Goal: Task Accomplishment & Management: Manage account settings

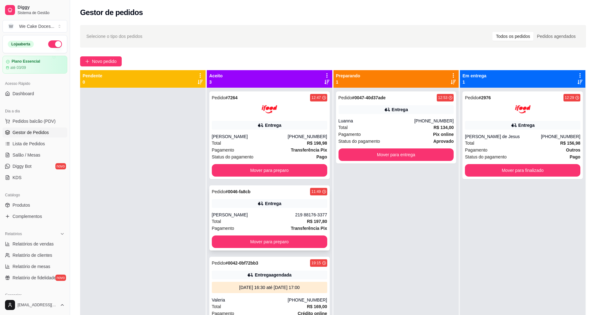
click at [276, 219] on div "Total R$ 197,80" at bounding box center [269, 221] width 115 height 7
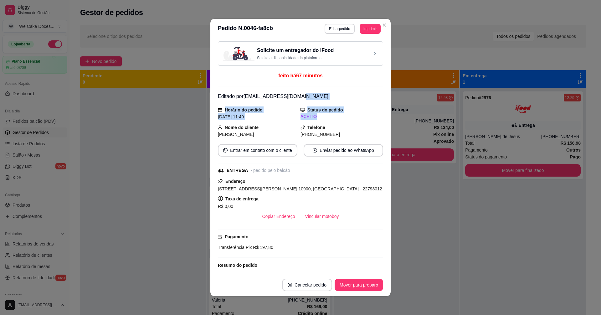
drag, startPoint x: 375, startPoint y: 119, endPoint x: 360, endPoint y: 99, distance: 25.0
click at [360, 99] on div "Solicite um entregador do iFood Sujeito a disponibilidade da plataforma feito h…" at bounding box center [300, 156] width 165 height 230
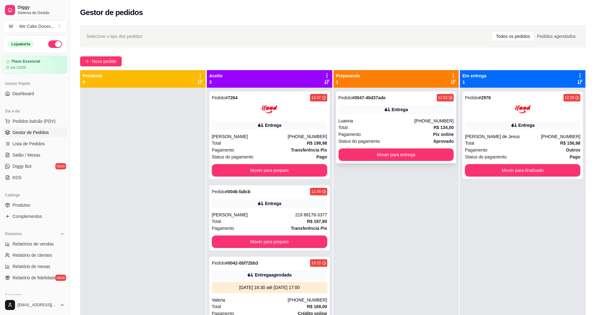
click at [413, 118] on div "Luanna" at bounding box center [377, 121] width 76 height 6
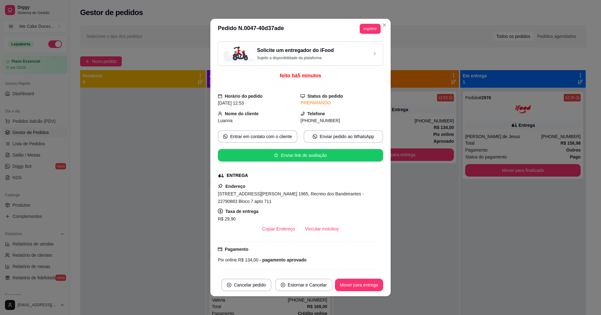
click at [360, 58] on div "Solicite um entregador do iFood Sujeito a disponibilidade da plataforma" at bounding box center [300, 54] width 155 height 14
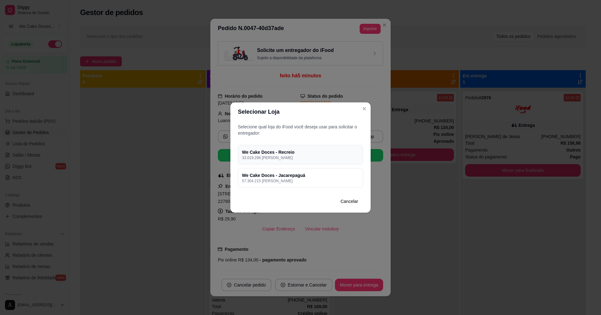
click at [315, 156] on p "33.019.296 [PERSON_NAME]" at bounding box center [300, 157] width 117 height 5
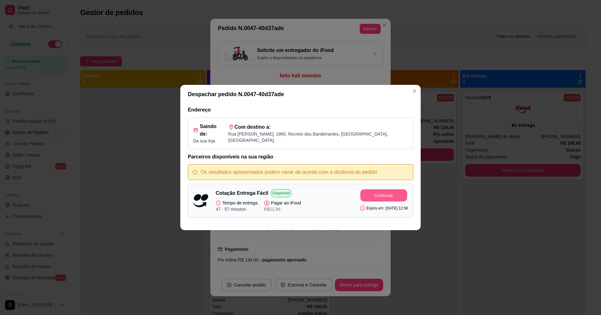
click at [372, 194] on button "Confirmar" at bounding box center [383, 195] width 47 height 12
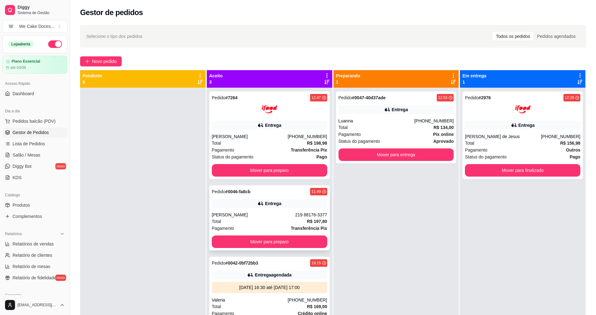
click at [271, 203] on div "Entrega" at bounding box center [273, 203] width 16 height 6
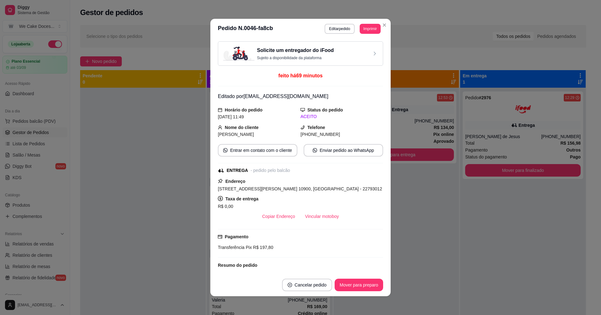
click at [328, 56] on p "Sujeito a disponibilidade da plataforma" at bounding box center [295, 57] width 77 height 5
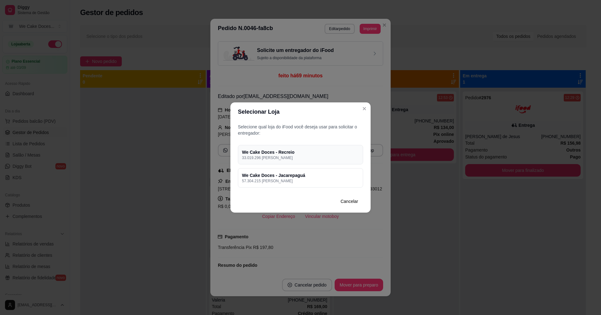
click at [279, 153] on h4 "We Cake Doces - Recreio" at bounding box center [300, 152] width 117 height 6
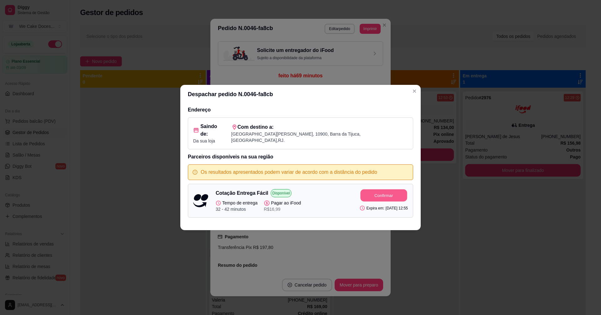
click at [373, 190] on button "Confirmar" at bounding box center [383, 195] width 47 height 12
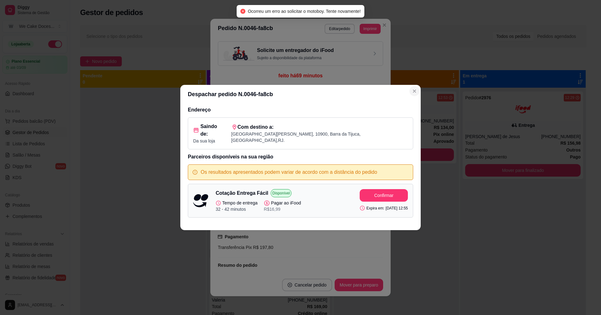
click at [411, 94] on button "Close" at bounding box center [414, 91] width 10 height 10
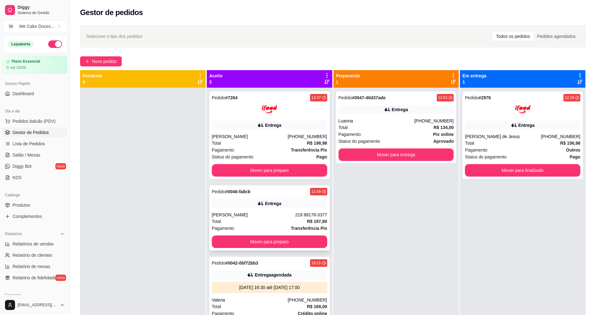
click at [261, 214] on div "[PERSON_NAME]" at bounding box center [254, 215] width 84 height 6
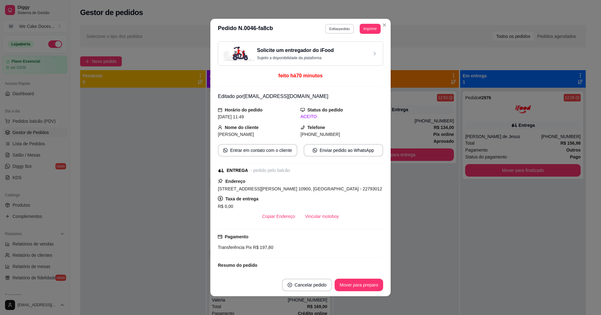
click at [331, 29] on button "Editar pedido" at bounding box center [339, 29] width 29 height 10
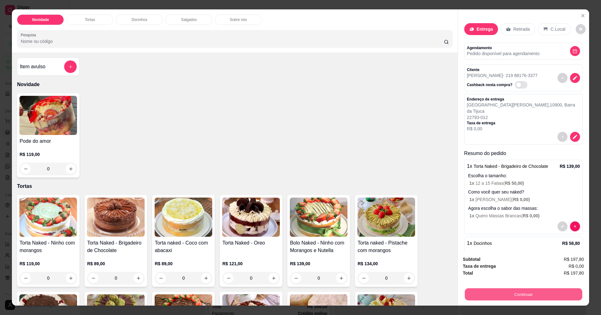
click at [512, 292] on button "Continuar" at bounding box center [522, 294] width 117 height 12
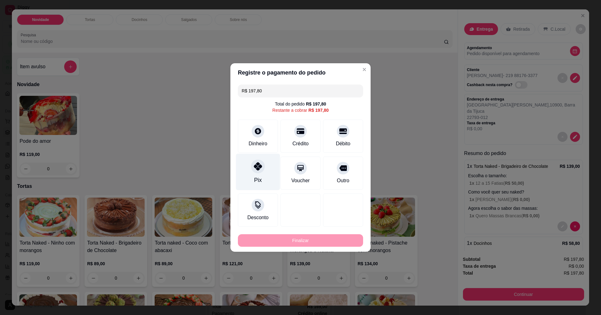
click at [257, 170] on icon at bounding box center [258, 166] width 8 height 8
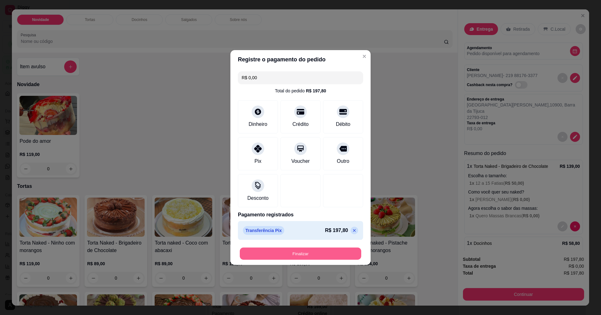
click at [292, 252] on button "Finalizar" at bounding box center [300, 253] width 121 height 12
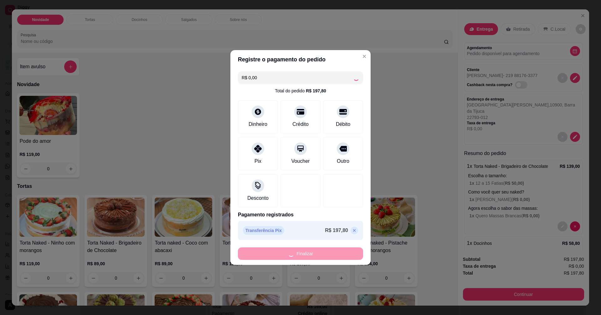
type input "-R$ 197,80"
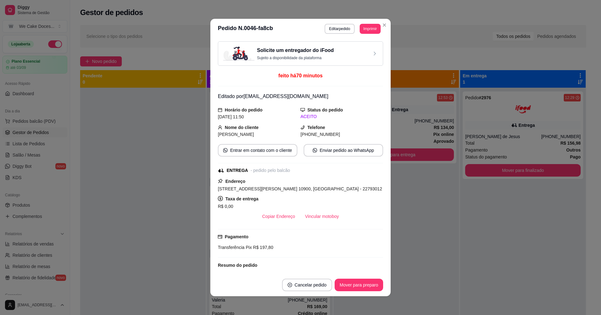
click at [329, 54] on div "Solicite um entregador do iFood Sujeito a disponibilidade da plataforma" at bounding box center [300, 54] width 155 height 14
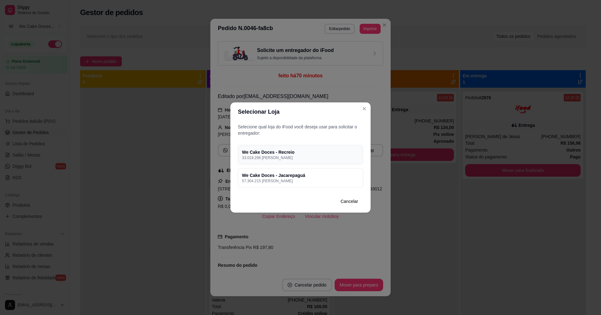
click at [324, 162] on div "We Cake Doces - Recreio 33.019.296 [PERSON_NAME]" at bounding box center [300, 154] width 125 height 19
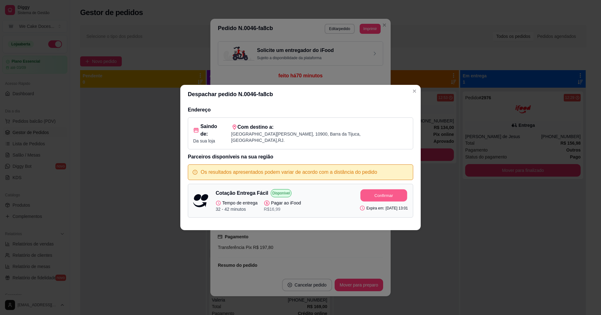
click at [373, 192] on button "Confirmar" at bounding box center [383, 195] width 47 height 12
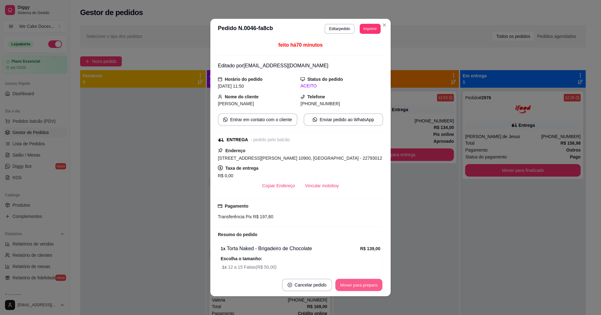
click at [369, 287] on button "Mover para preparo" at bounding box center [358, 285] width 47 height 12
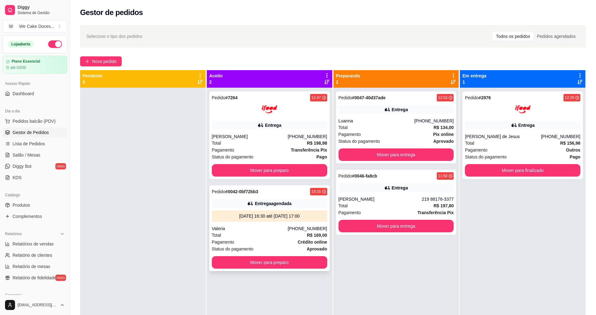
click at [299, 202] on div "Entrega agendada" at bounding box center [269, 203] width 115 height 9
click at [370, 187] on div "Entrega" at bounding box center [396, 187] width 115 height 9
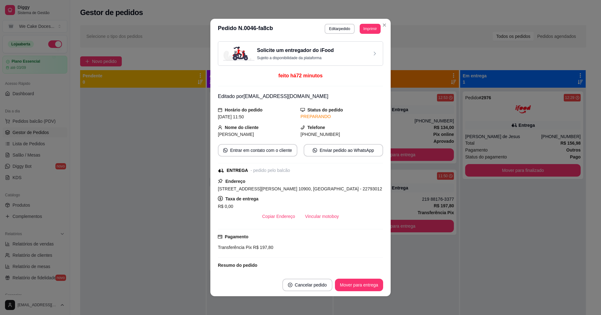
click at [333, 51] on div "Solicite um entregador do iFood Sujeito a disponibilidade da plataforma" at bounding box center [300, 54] width 155 height 14
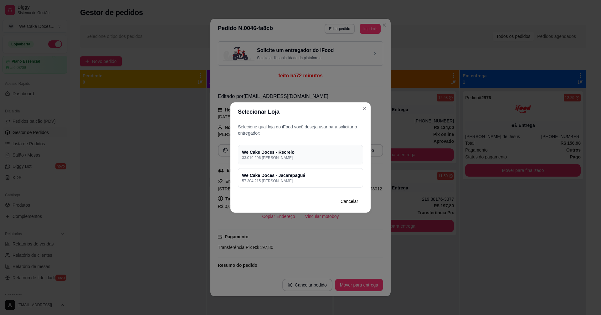
click at [301, 153] on h4 "We Cake Doces - Recreio" at bounding box center [300, 152] width 117 height 6
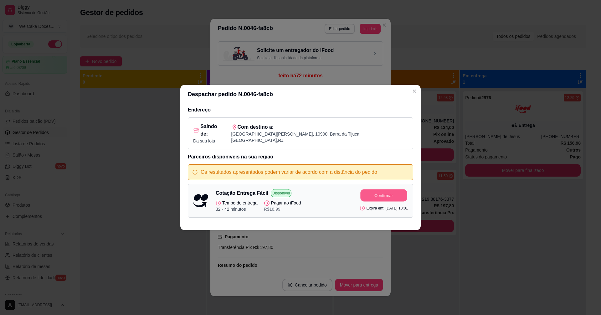
click at [370, 192] on button "Confirmar" at bounding box center [383, 195] width 47 height 12
click at [366, 191] on button "Confirmar" at bounding box center [383, 195] width 47 height 12
click at [415, 94] on icon "Close" at bounding box center [414, 91] width 5 height 5
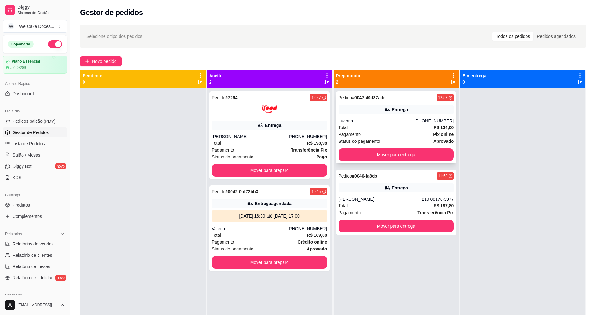
click at [403, 127] on div "Total R$ 134,00" at bounding box center [396, 127] width 115 height 7
click at [390, 202] on div "Total R$ 197,80" at bounding box center [396, 205] width 115 height 7
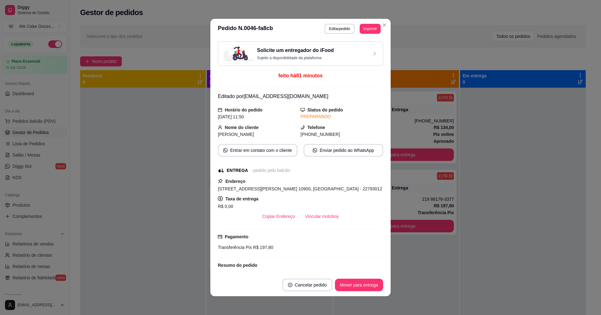
click at [300, 53] on h3 "Solicite um entregador do iFood" at bounding box center [295, 51] width 77 height 8
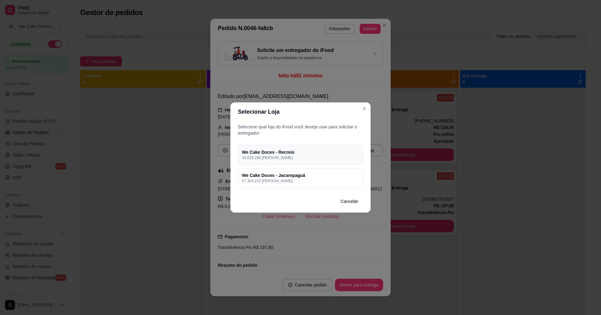
click at [314, 156] on p "33.019.296 [PERSON_NAME]" at bounding box center [300, 157] width 117 height 5
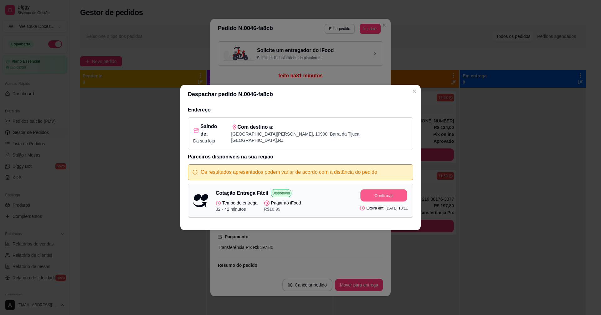
click at [383, 193] on button "Confirmar" at bounding box center [383, 195] width 47 height 12
click at [416, 94] on icon "Close" at bounding box center [414, 91] width 5 height 5
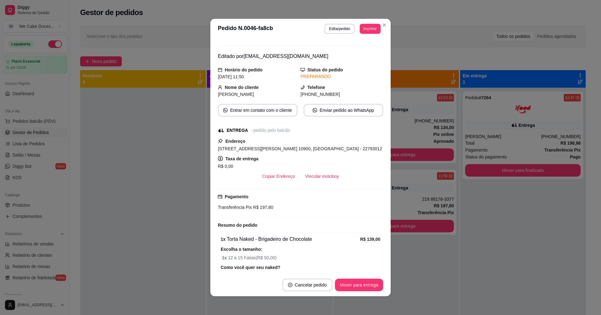
scroll to position [50, 0]
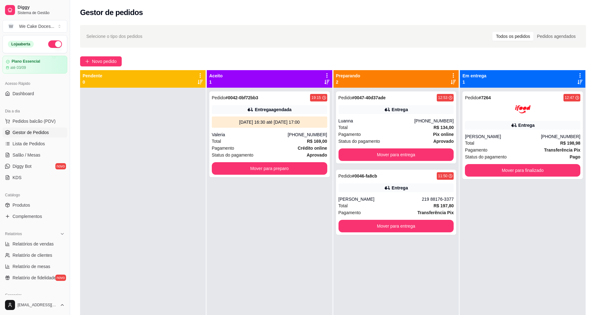
click at [180, 215] on div at bounding box center [142, 245] width 125 height 315
click at [358, 199] on div "[PERSON_NAME]" at bounding box center [381, 199] width 84 height 6
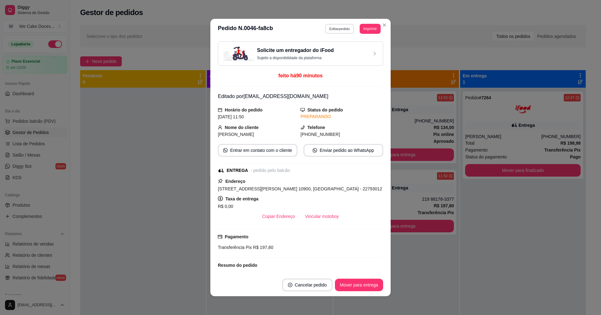
click at [337, 29] on button "Editar pedido" at bounding box center [339, 29] width 29 height 10
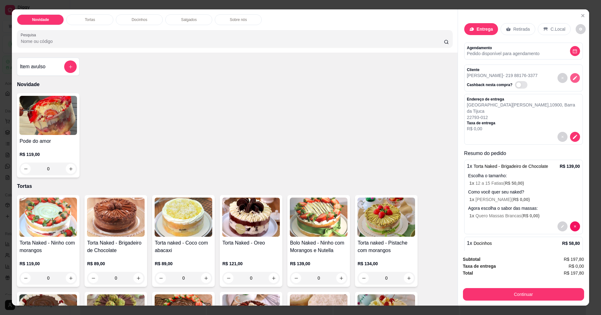
click at [572, 78] on icon "decrease-product-quantity" at bounding box center [574, 77] width 5 height 5
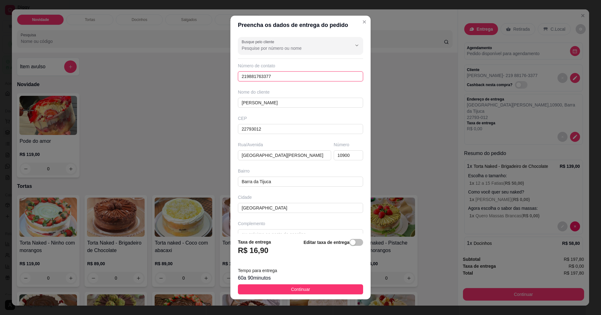
click at [249, 76] on input "219881763377" at bounding box center [300, 76] width 125 height 10
type input "[PHONE_NUMBER]"
click at [297, 284] on button "Continuar" at bounding box center [300, 289] width 125 height 10
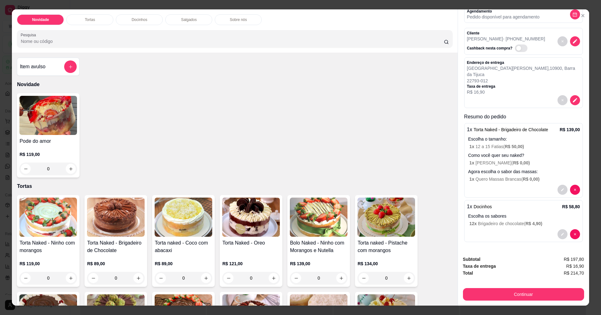
scroll to position [0, 0]
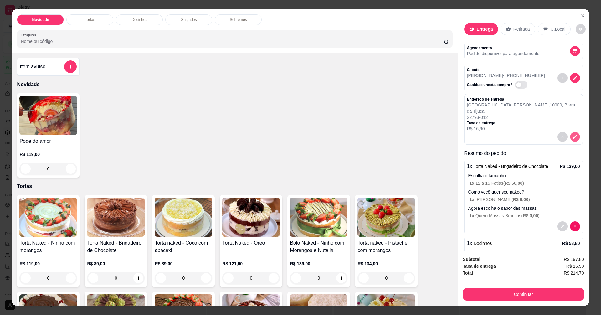
click at [572, 136] on icon "decrease-product-quantity" at bounding box center [574, 136] width 5 height 5
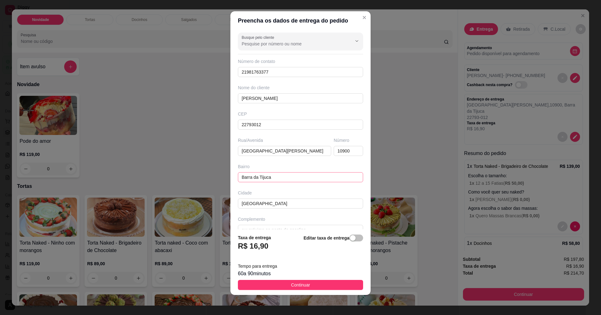
scroll to position [12, 0]
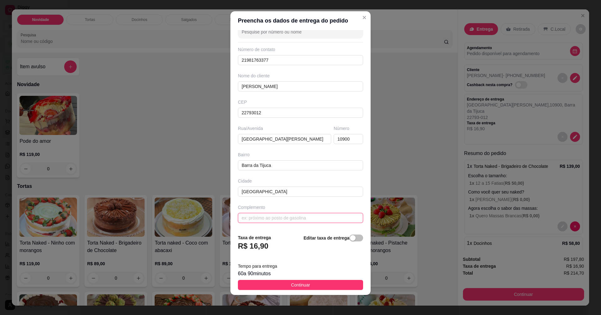
click at [269, 221] on input "text" at bounding box center [300, 218] width 125 height 10
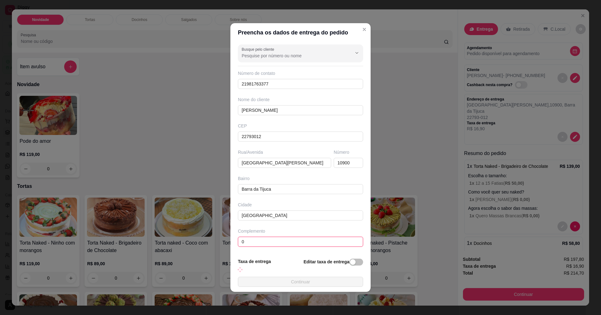
scroll to position [0, 0]
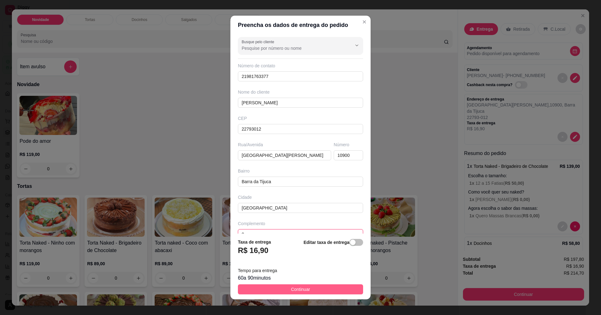
type input "0"
click at [298, 289] on span "Continuar" at bounding box center [300, 289] width 19 height 7
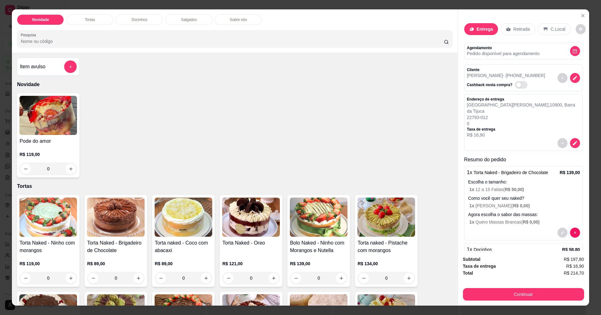
scroll to position [43, 0]
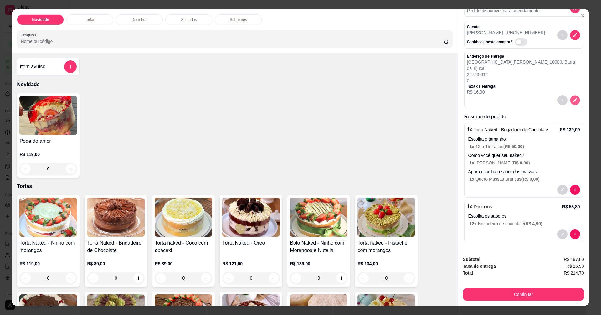
click at [573, 99] on icon "decrease-product-quantity" at bounding box center [575, 100] width 4 height 4
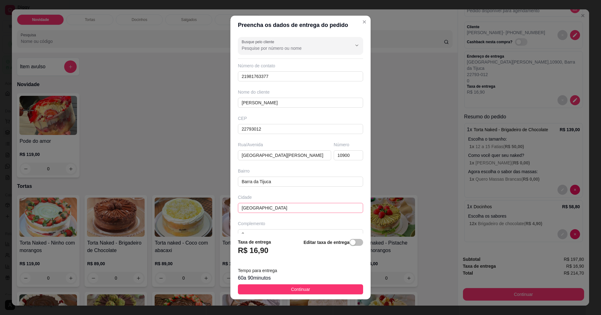
scroll to position [12, 0]
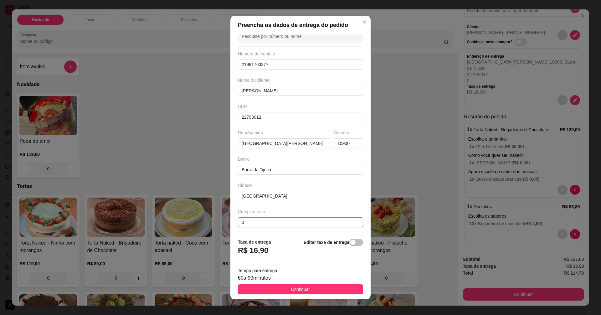
click at [258, 222] on input "0" at bounding box center [300, 222] width 125 height 10
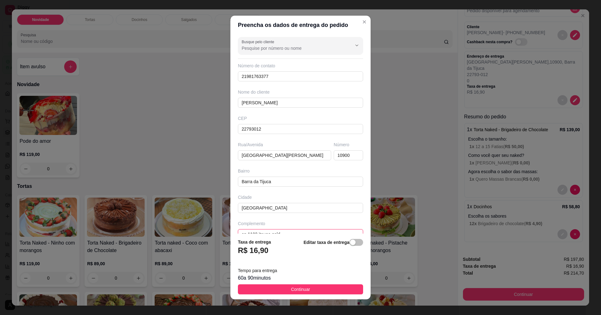
scroll to position [4, 0]
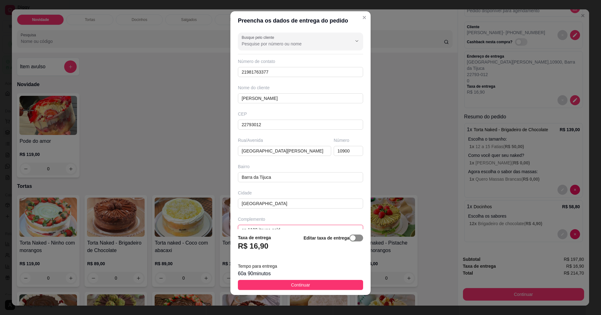
type input "ap 1102 itauna gold"
click at [352, 240] on span "button" at bounding box center [356, 237] width 14 height 7
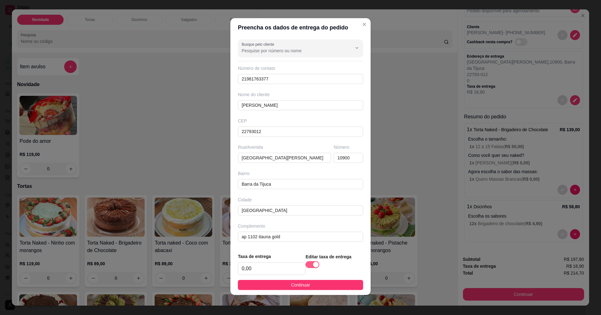
scroll to position [1, 0]
click at [261, 269] on input "0,00" at bounding box center [271, 269] width 67 height 12
type input "0,00"
click at [276, 287] on button "Continuar" at bounding box center [300, 285] width 125 height 10
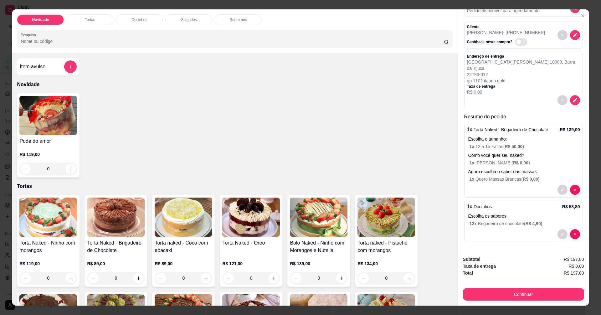
scroll to position [11, 0]
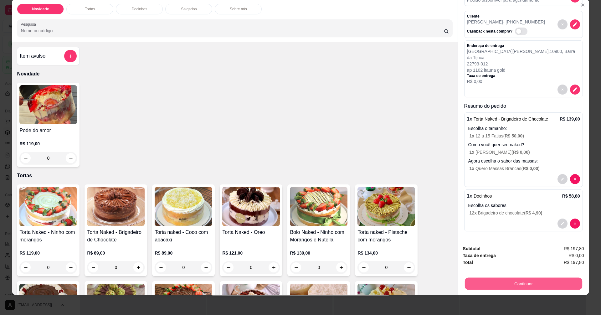
click at [508, 282] on button "Continuar" at bounding box center [522, 283] width 117 height 12
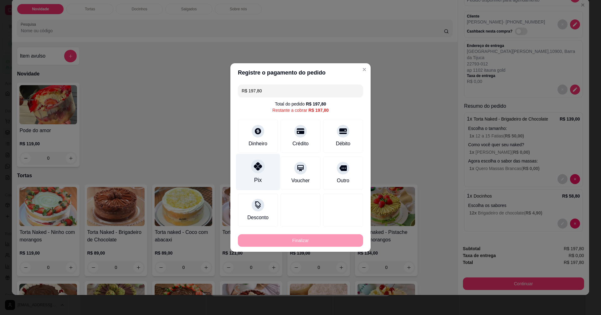
click at [260, 169] on icon at bounding box center [258, 166] width 8 height 8
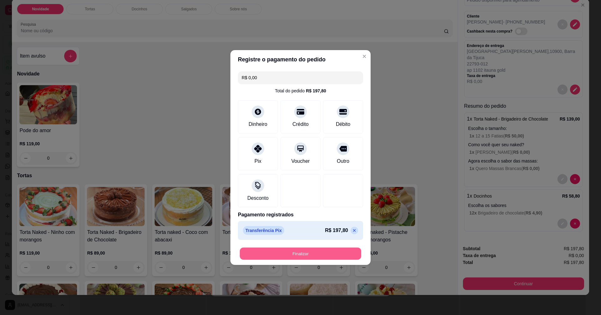
click at [299, 254] on button "Finalizar" at bounding box center [300, 253] width 121 height 12
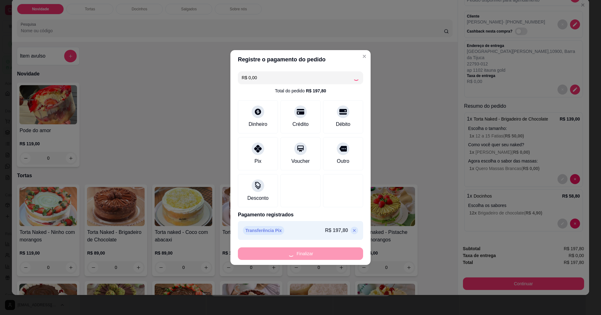
type input "-R$ 197,80"
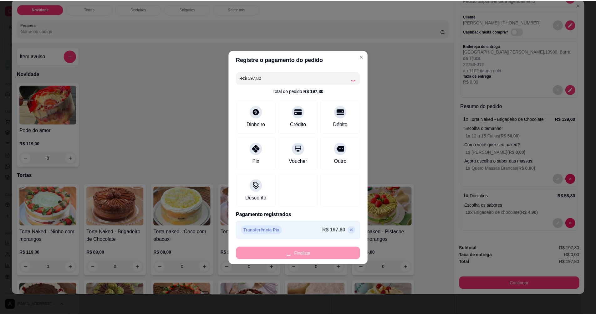
scroll to position [0, 0]
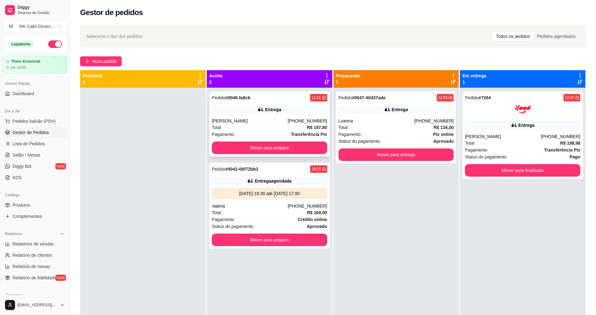
click at [296, 114] on div "Entrega" at bounding box center [269, 109] width 115 height 9
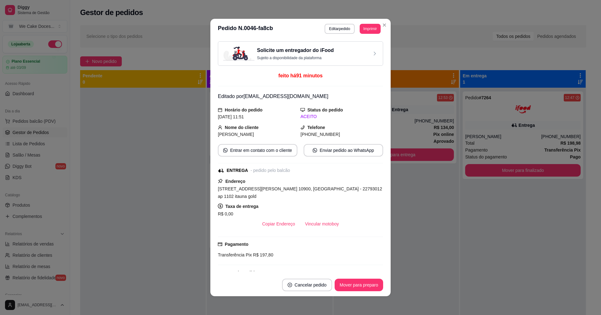
click at [328, 53] on h3 "Solicite um entregador do iFood" at bounding box center [295, 51] width 77 height 8
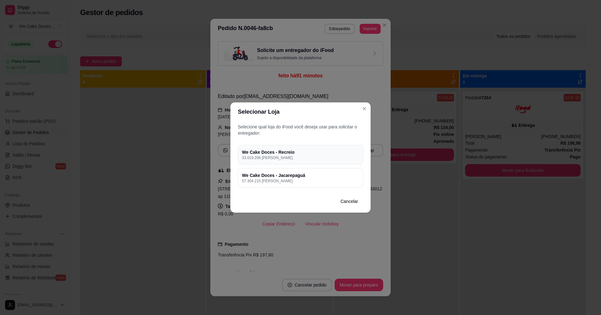
click at [343, 154] on h4 "We Cake Doces - Recreio" at bounding box center [300, 152] width 117 height 6
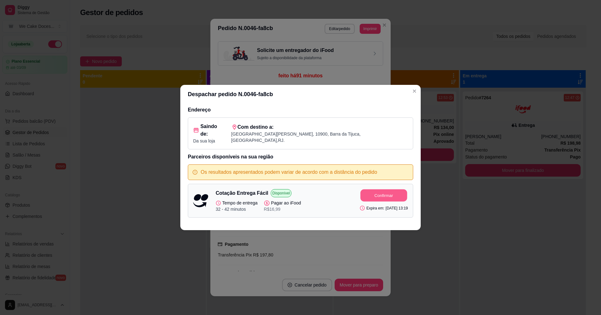
click at [368, 191] on button "Confirmar" at bounding box center [383, 195] width 47 height 12
click at [416, 94] on icon "Close" at bounding box center [414, 91] width 5 height 5
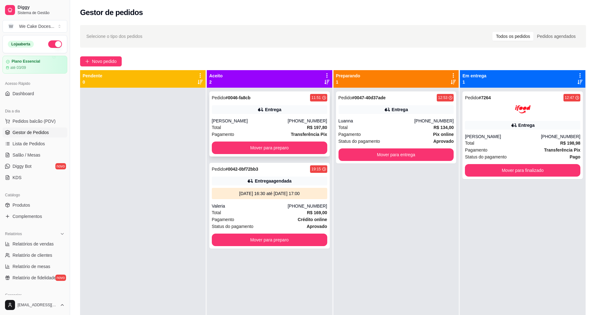
click at [286, 117] on div "Pedido # 0046-fa8cb 11:51 Entrega [PERSON_NAME] [PHONE_NUMBER] Total R$ 197,80 …" at bounding box center [269, 123] width 120 height 65
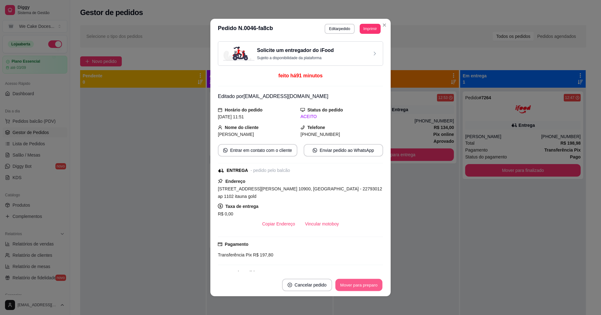
click at [351, 288] on button "Mover para preparo" at bounding box center [358, 285] width 47 height 12
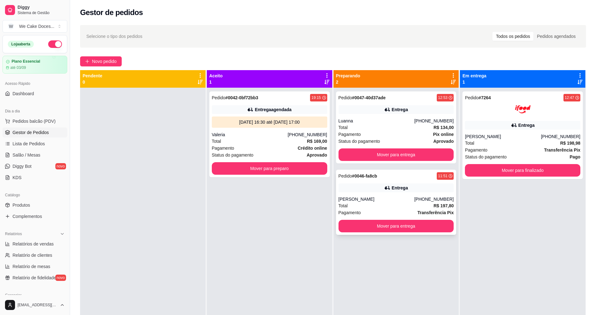
click at [400, 199] on div "[PERSON_NAME]" at bounding box center [377, 199] width 76 height 6
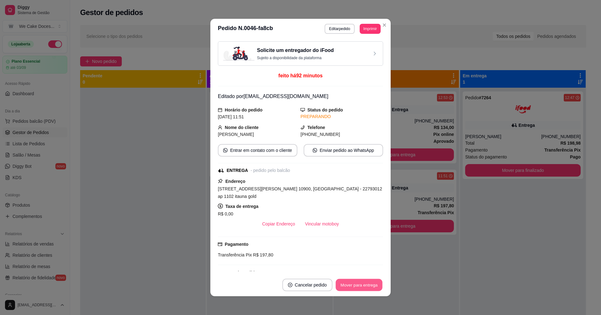
click at [373, 280] on button "Mover para entrega" at bounding box center [358, 285] width 47 height 12
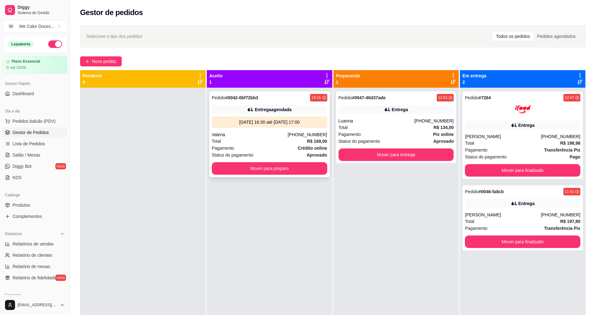
click at [268, 137] on div "Valeria" at bounding box center [250, 134] width 76 height 6
click at [495, 212] on div "[PERSON_NAME]" at bounding box center [503, 215] width 76 height 6
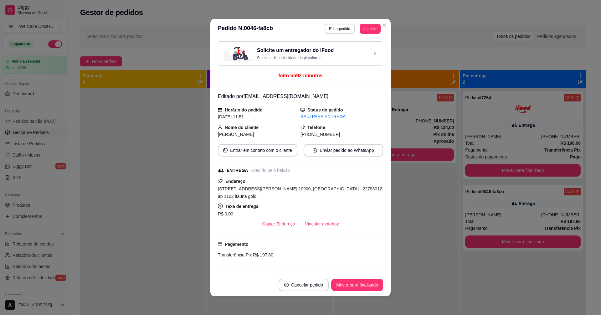
click at [332, 51] on div "Solicite um entregador do iFood Sujeito a disponibilidade da plataforma" at bounding box center [300, 54] width 155 height 14
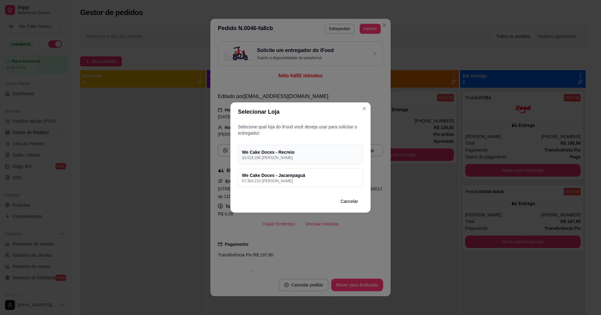
click at [322, 156] on p "33.019.296 [PERSON_NAME]" at bounding box center [300, 157] width 117 height 5
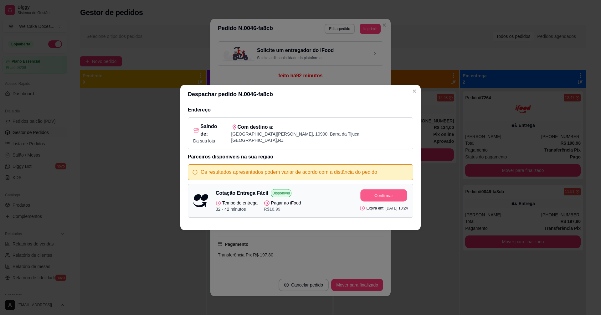
click at [371, 194] on button "Confirmar" at bounding box center [383, 195] width 47 height 12
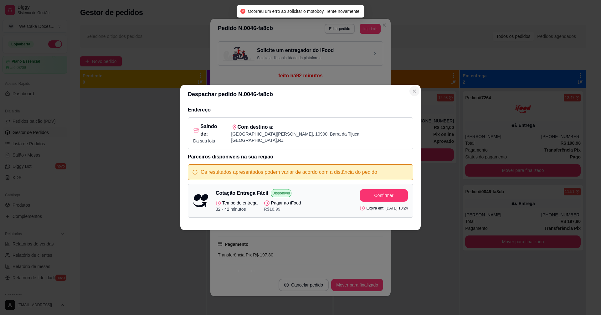
click at [416, 94] on icon "Close" at bounding box center [414, 91] width 5 height 5
